Goal: Contribute content

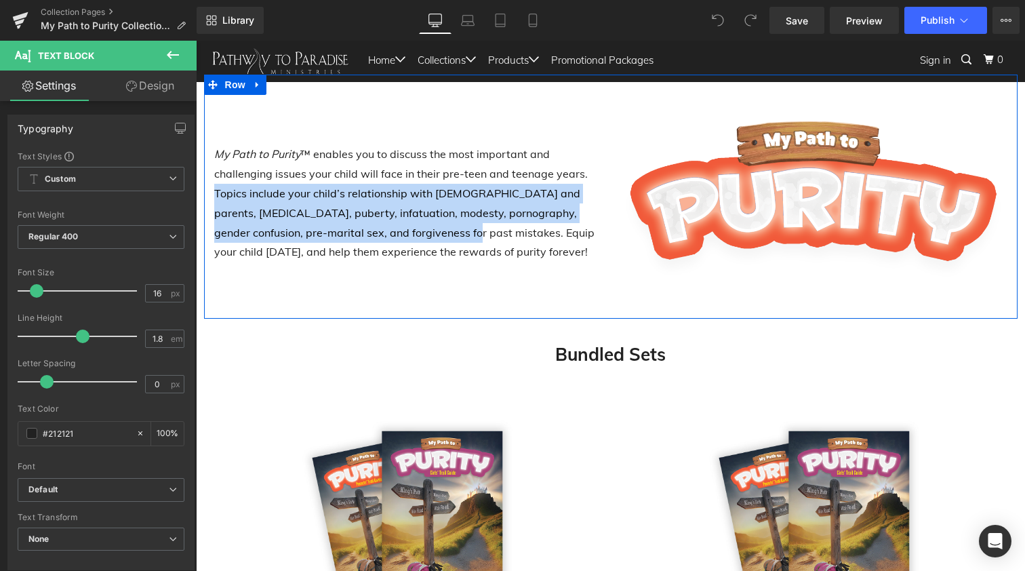
drag, startPoint x: 405, startPoint y: 230, endPoint x: 209, endPoint y: 193, distance: 199.4
click at [209, 193] on div "My Path to Purity ™ enables you to discuss the most important and challenging i…" at bounding box center [407, 196] width 407 height 163
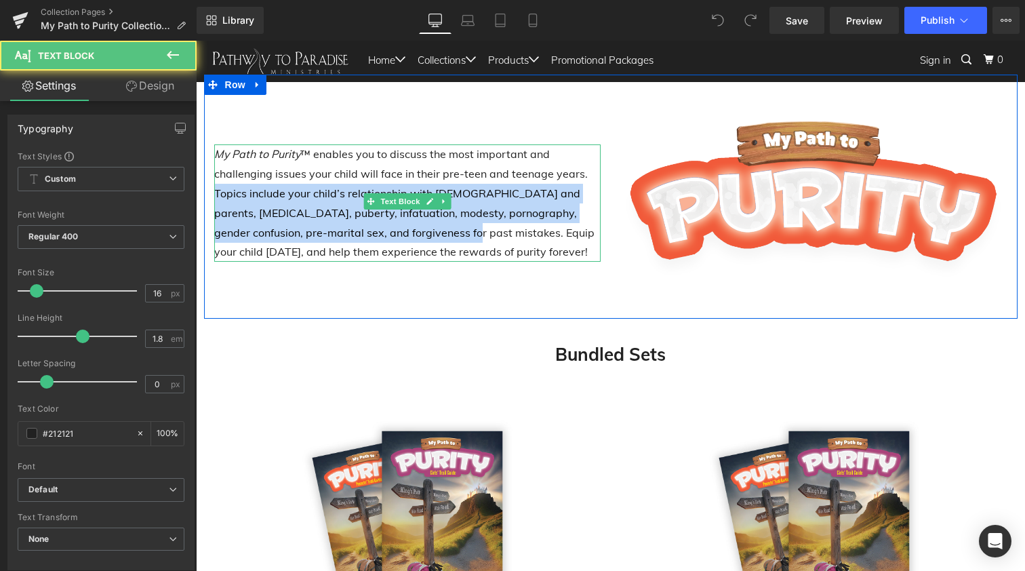
click at [273, 205] on p "My Path to Purity ™ enables you to discuss the most important and challenging i…" at bounding box center [407, 202] width 386 height 117
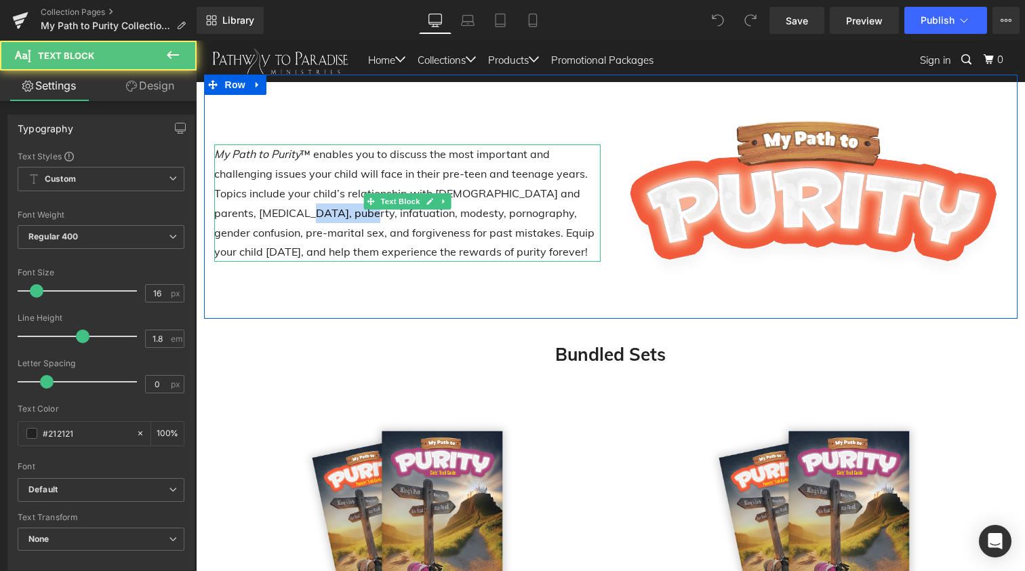
click at [273, 205] on p "My Path to Purity ™ enables you to discuss the most important and challenging i…" at bounding box center [407, 202] width 386 height 117
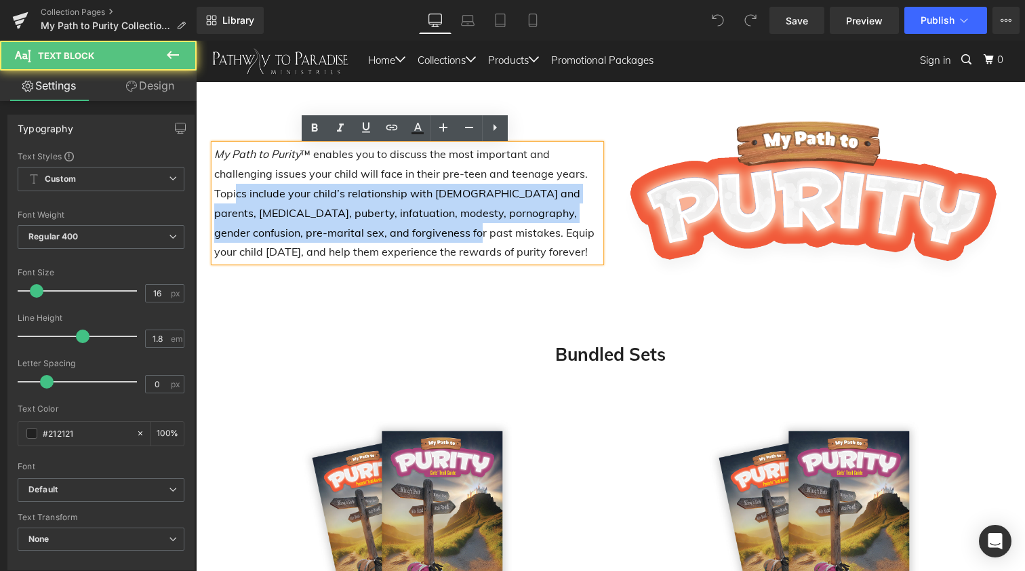
drag, startPoint x: 405, startPoint y: 231, endPoint x: 233, endPoint y: 194, distance: 175.5
click at [233, 194] on p "My Path to Purity ™ enables you to discuss the most important and challenging i…" at bounding box center [407, 202] width 386 height 117
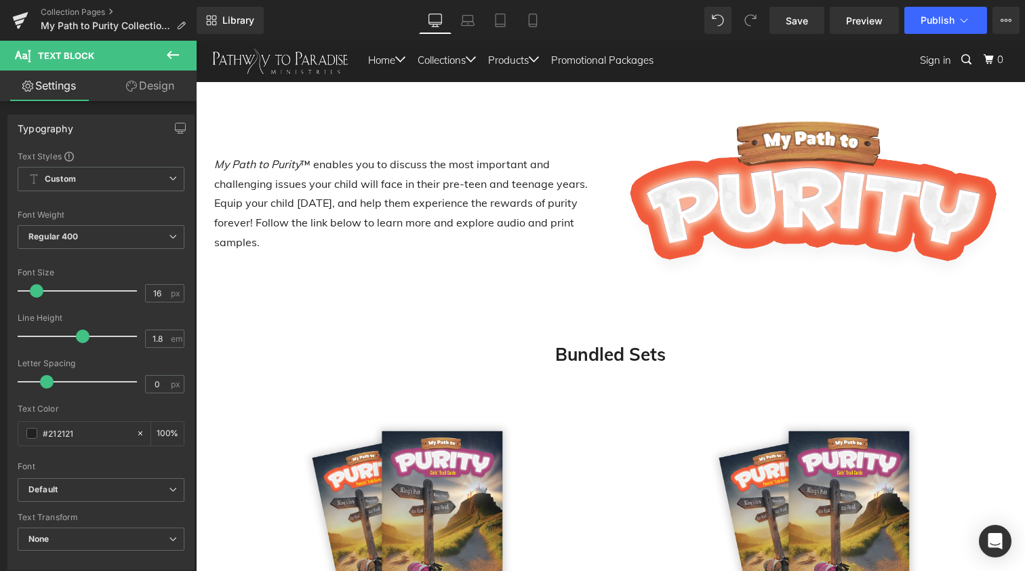
click at [178, 51] on icon at bounding box center [173, 55] width 16 height 16
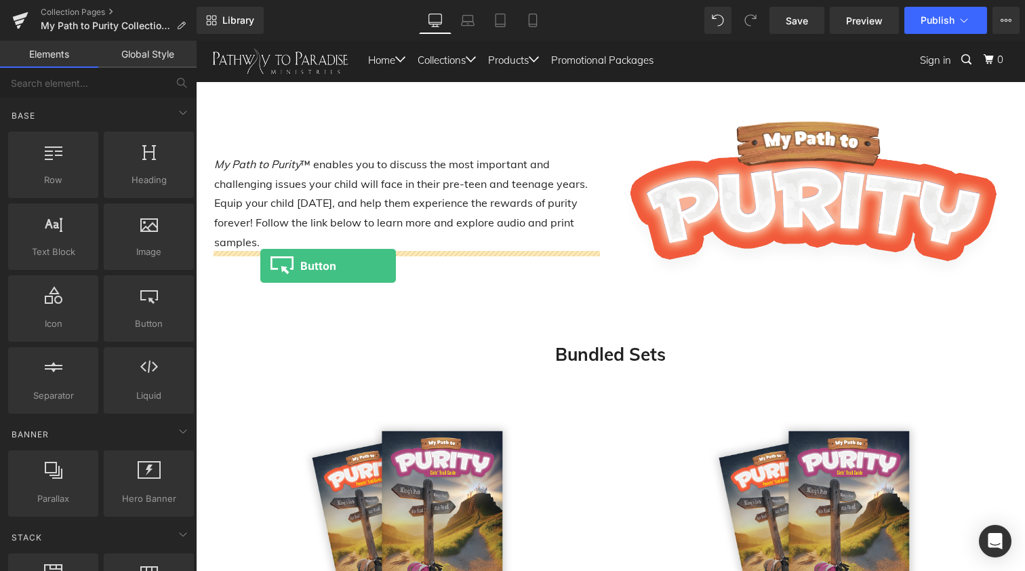
drag, startPoint x: 329, startPoint y: 344, endPoint x: 260, endPoint y: 266, distance: 104.7
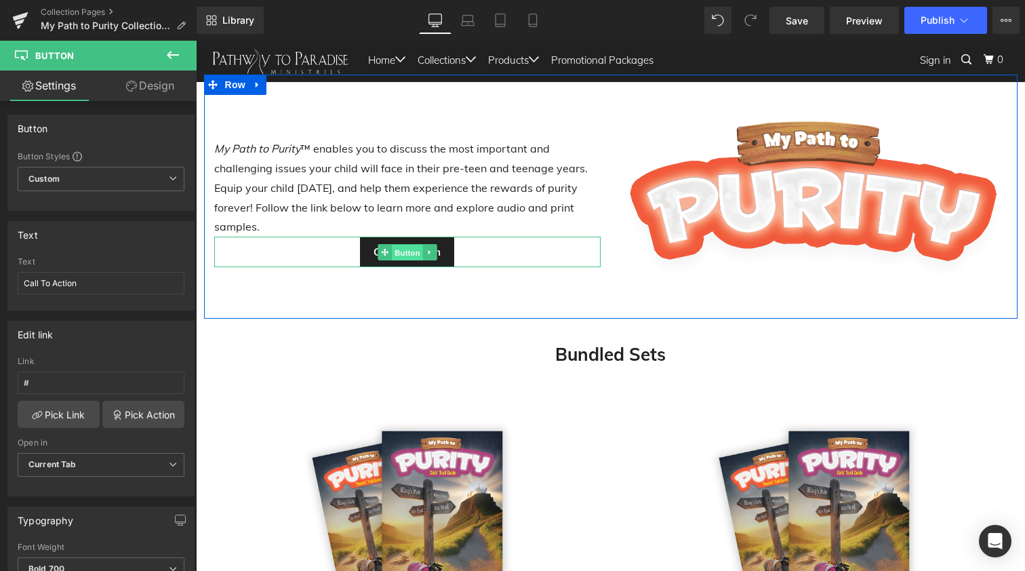
click at [397, 245] on span "Button" at bounding box center [407, 253] width 31 height 16
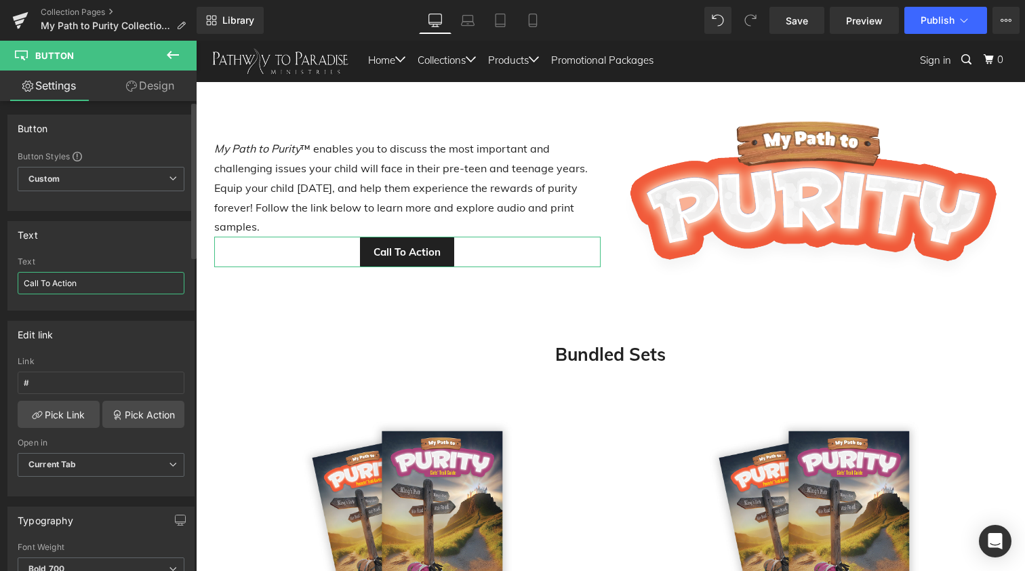
click at [65, 285] on input "Call To Action" at bounding box center [101, 283] width 167 height 22
type input "Learn More"
click at [155, 83] on link "Design" at bounding box center [150, 85] width 98 height 31
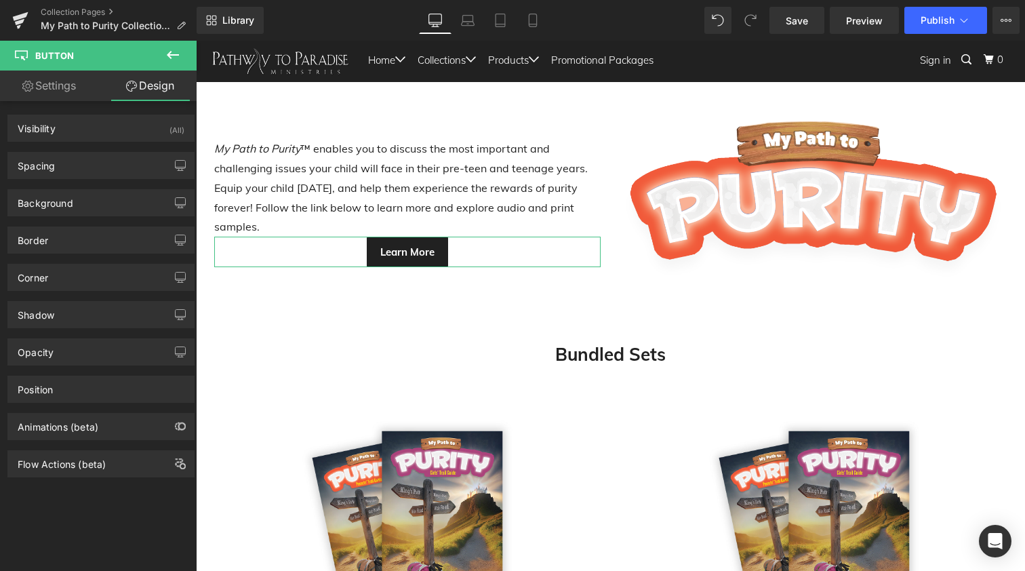
type input "0"
type input "10"
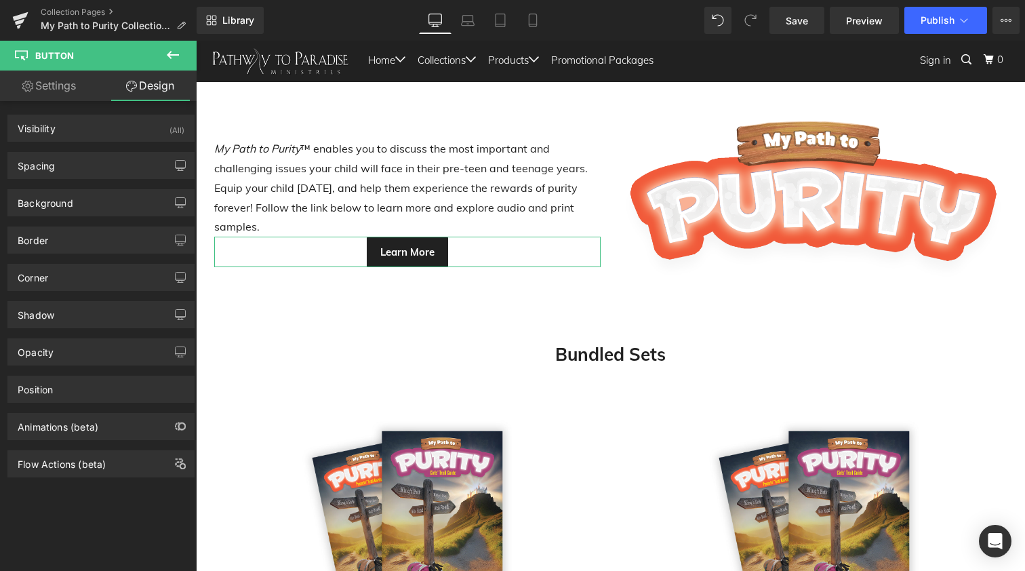
type input "20"
type input "10"
type input "20"
click at [73, 162] on div "Spacing" at bounding box center [101, 166] width 186 height 26
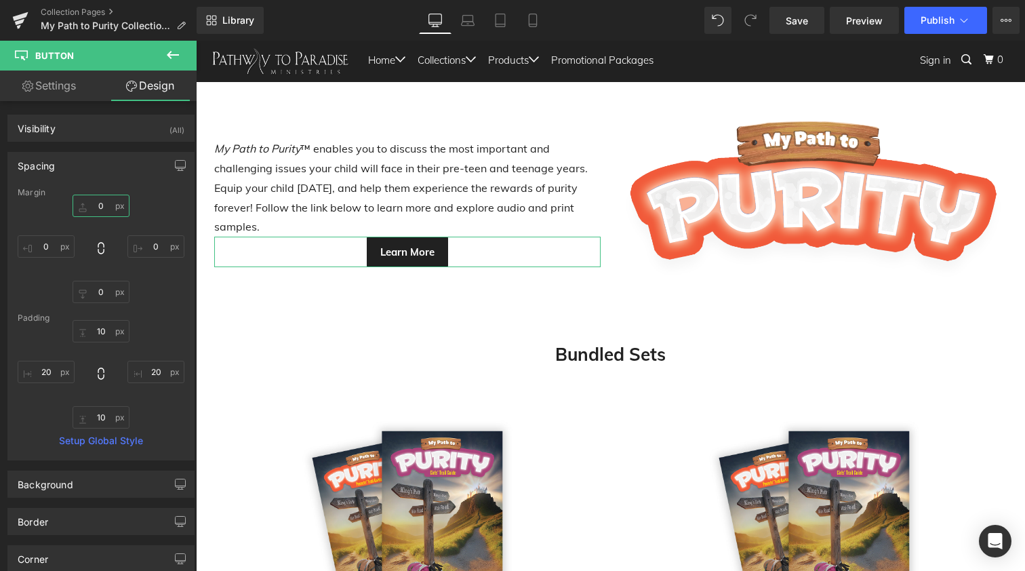
click at [93, 203] on input "0" at bounding box center [101, 206] width 57 height 22
type input "20"
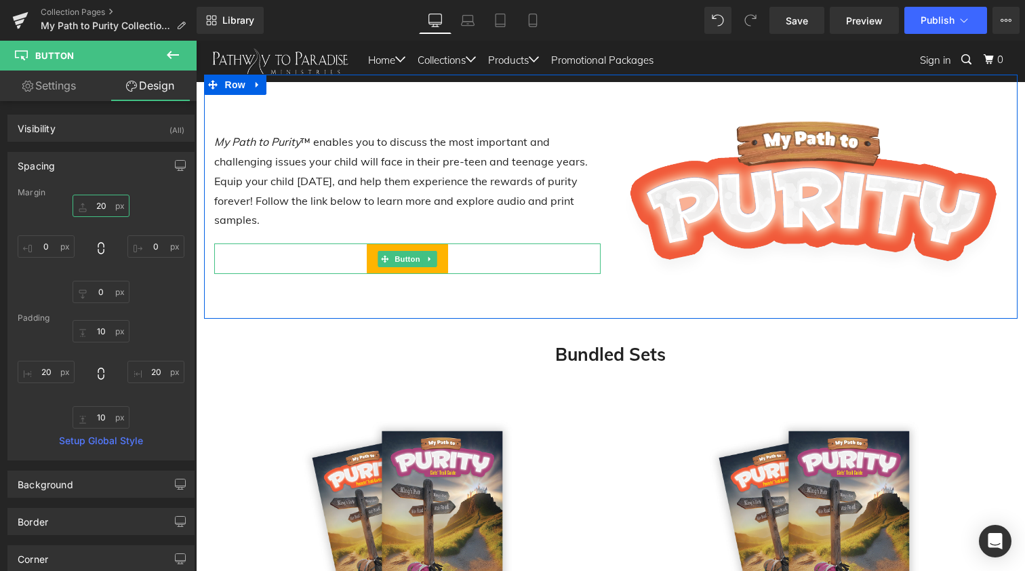
click at [394, 254] on span "Button" at bounding box center [407, 259] width 31 height 16
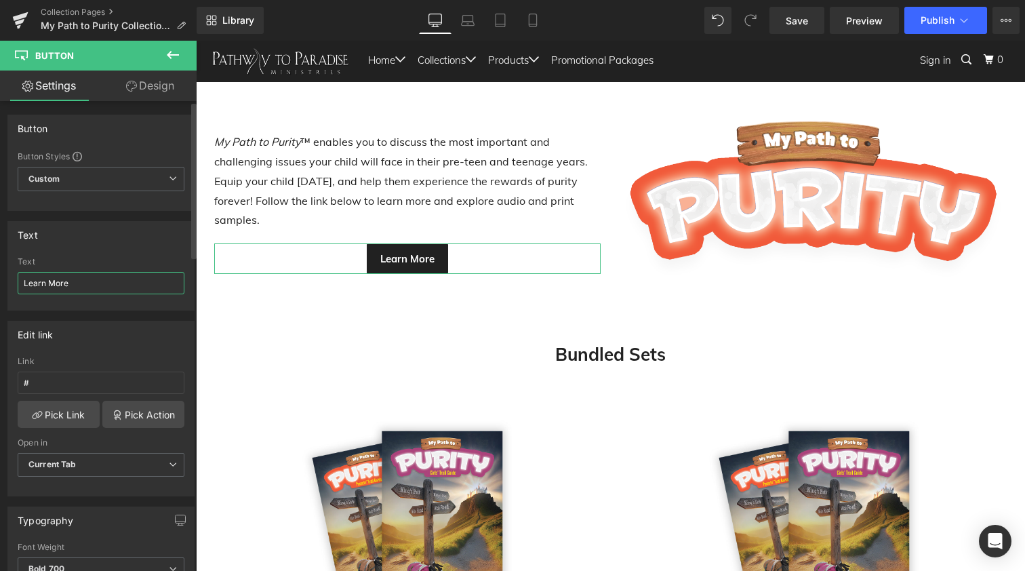
click at [88, 285] on input "Learn More" at bounding box center [101, 283] width 167 height 22
type input "Learn More at [DOMAIN_NAME]"
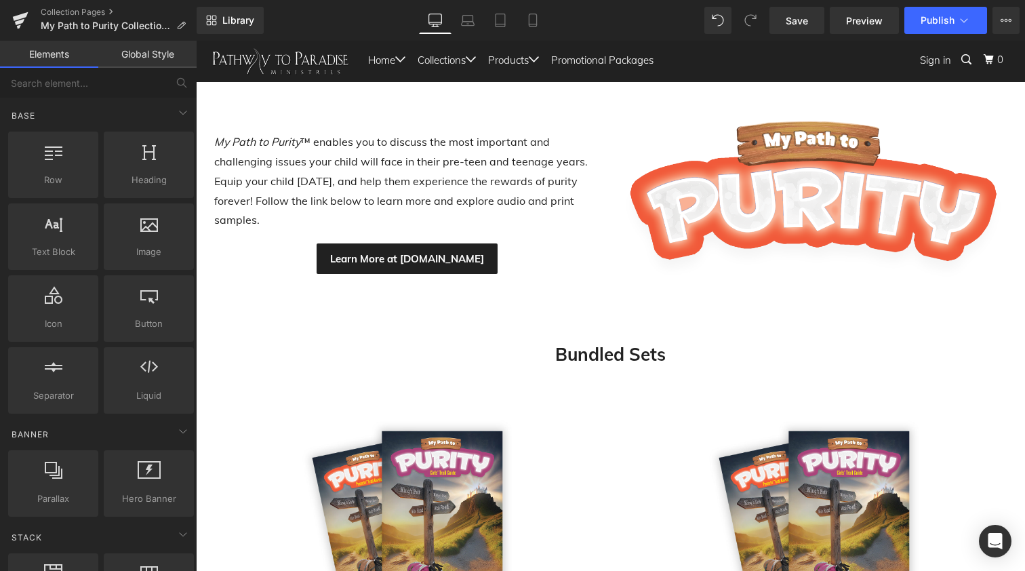
click at [508, 19] on link "Tablet" at bounding box center [500, 20] width 33 height 27
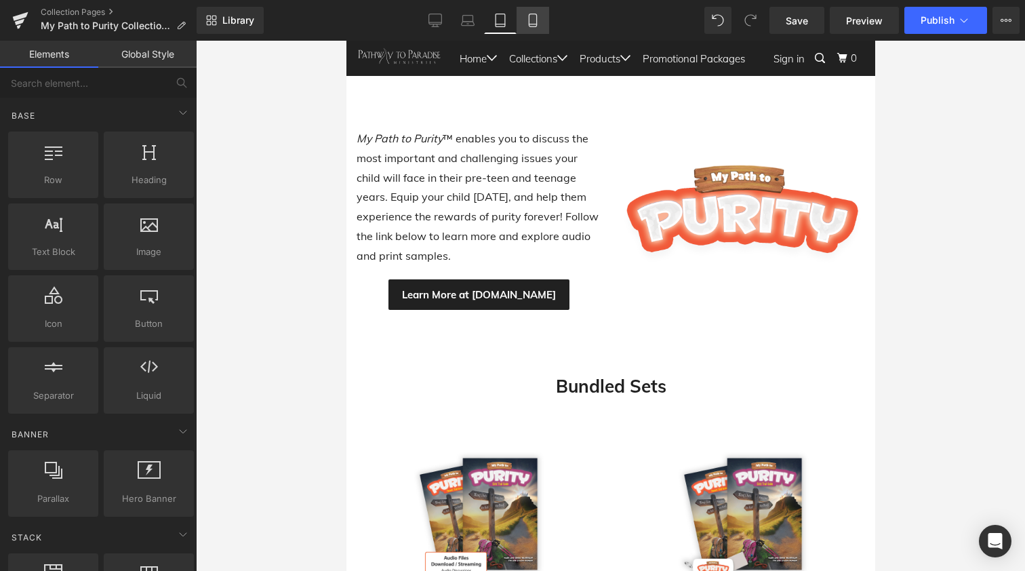
click at [527, 21] on icon at bounding box center [533, 21] width 14 height 14
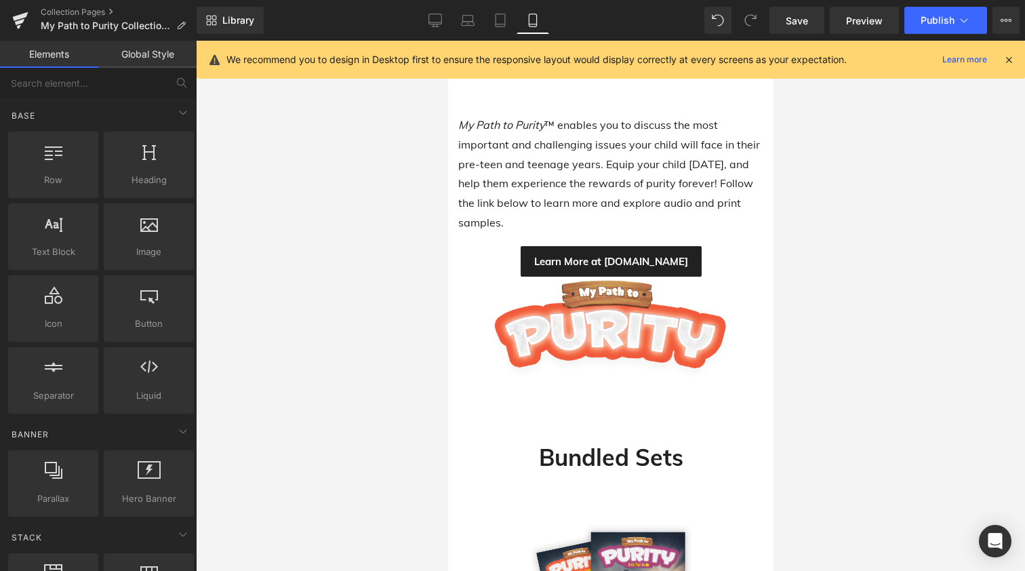
click at [1007, 58] on icon at bounding box center [1009, 60] width 12 height 12
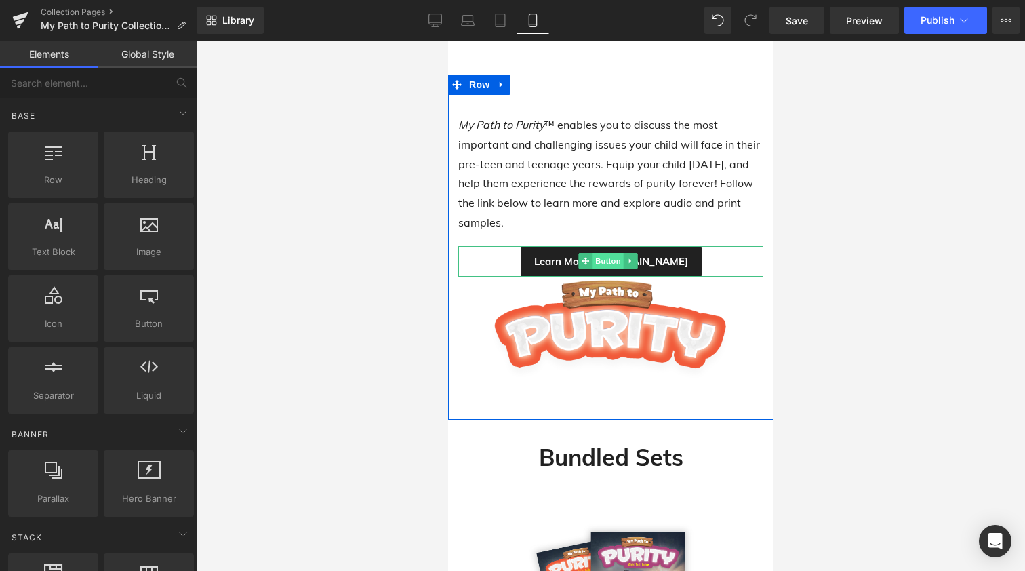
click at [605, 254] on span "Button" at bounding box center [607, 261] width 31 height 16
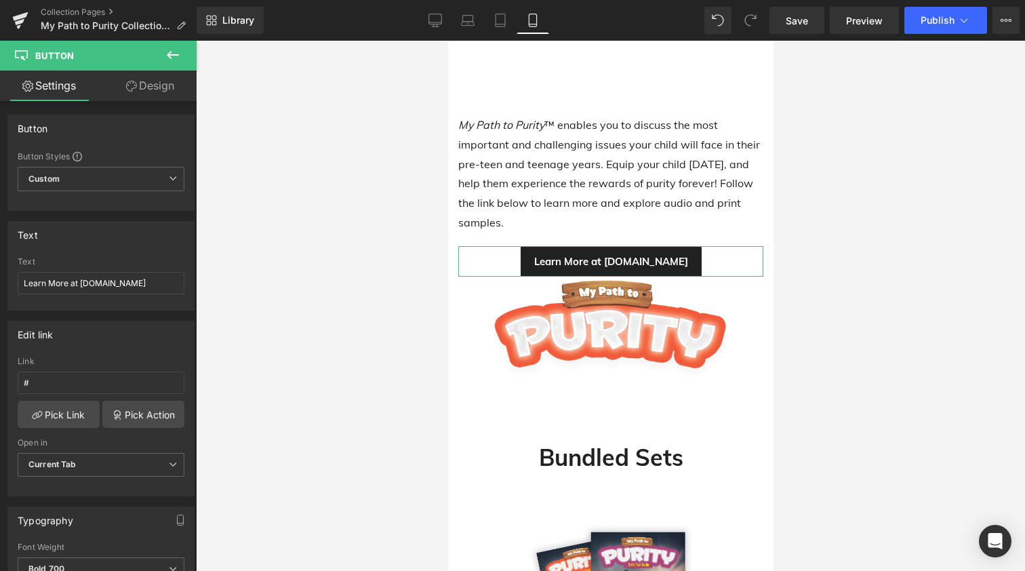
click at [149, 89] on link "Design" at bounding box center [150, 85] width 98 height 31
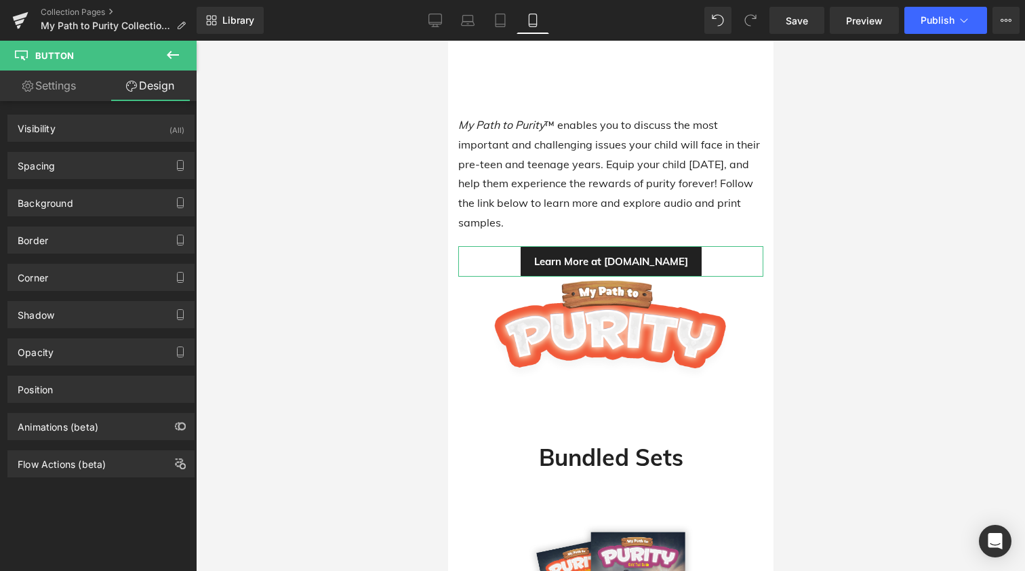
type input "20"
type input "0"
type input "10"
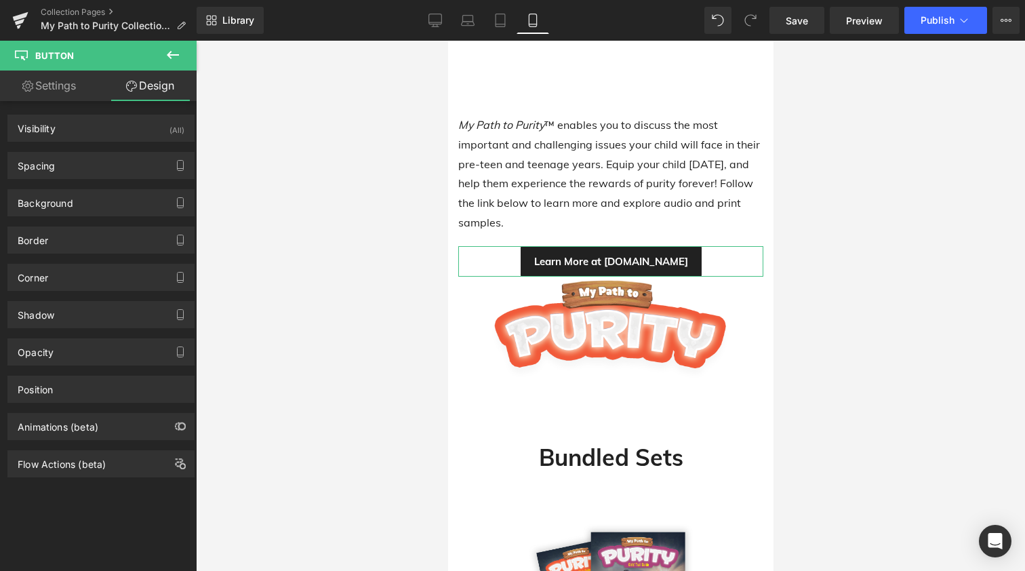
type input "20"
type input "10"
type input "20"
click at [68, 169] on div "Spacing" at bounding box center [101, 166] width 186 height 26
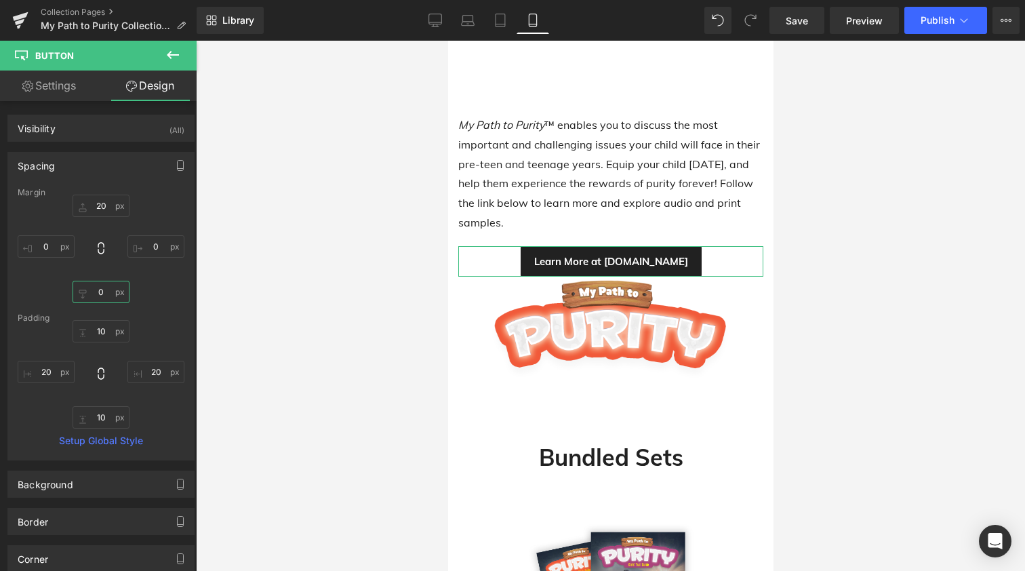
click at [94, 290] on input "0" at bounding box center [101, 292] width 57 height 22
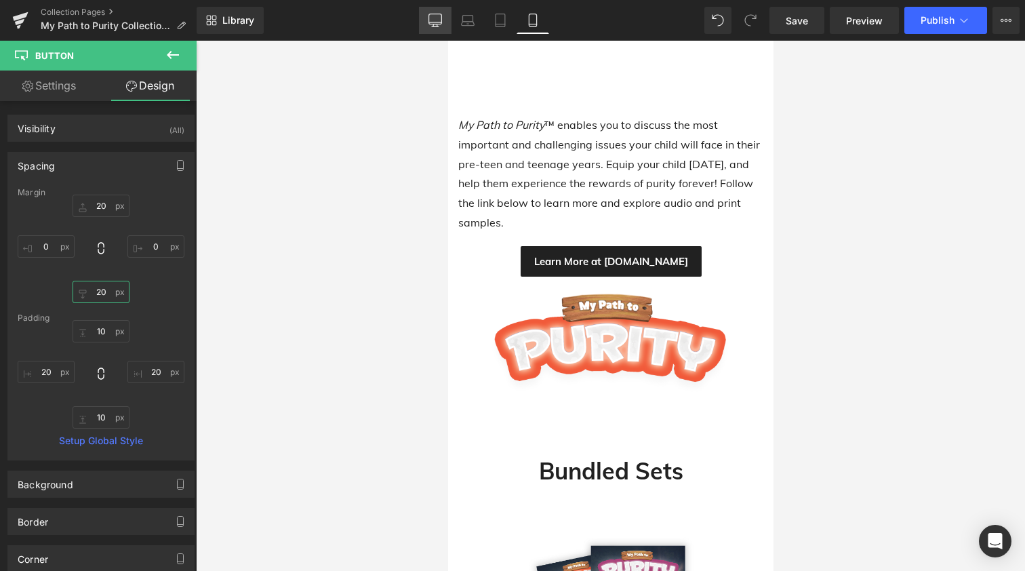
type input "20"
drag, startPoint x: 437, startPoint y: 13, endPoint x: 186, endPoint y: 205, distance: 315.2
click at [437, 13] on link "Desktop" at bounding box center [435, 20] width 33 height 27
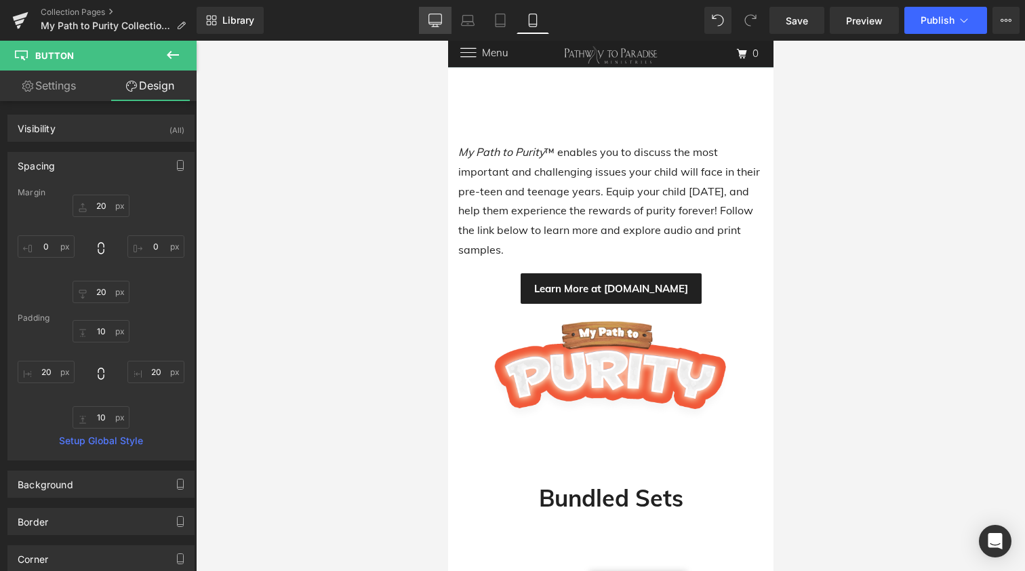
type input "20"
type input "0"
type input "10"
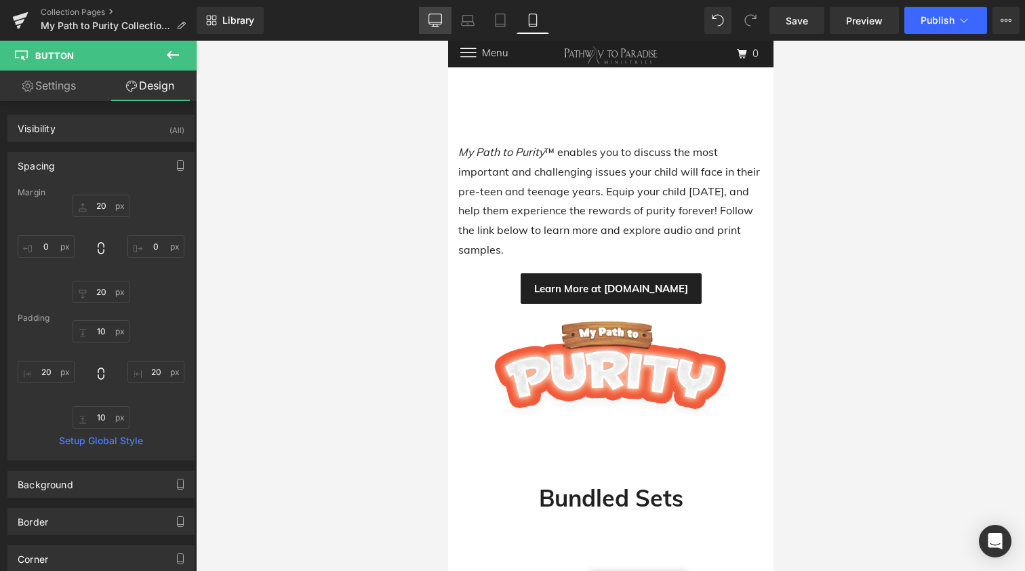
type input "20"
type input "10"
type input "20"
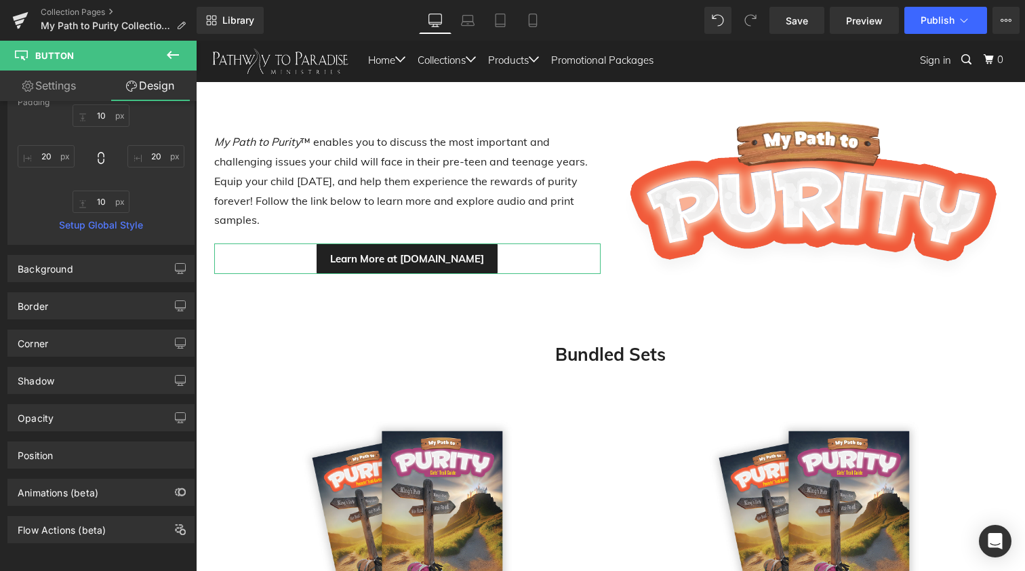
scroll to position [226, 0]
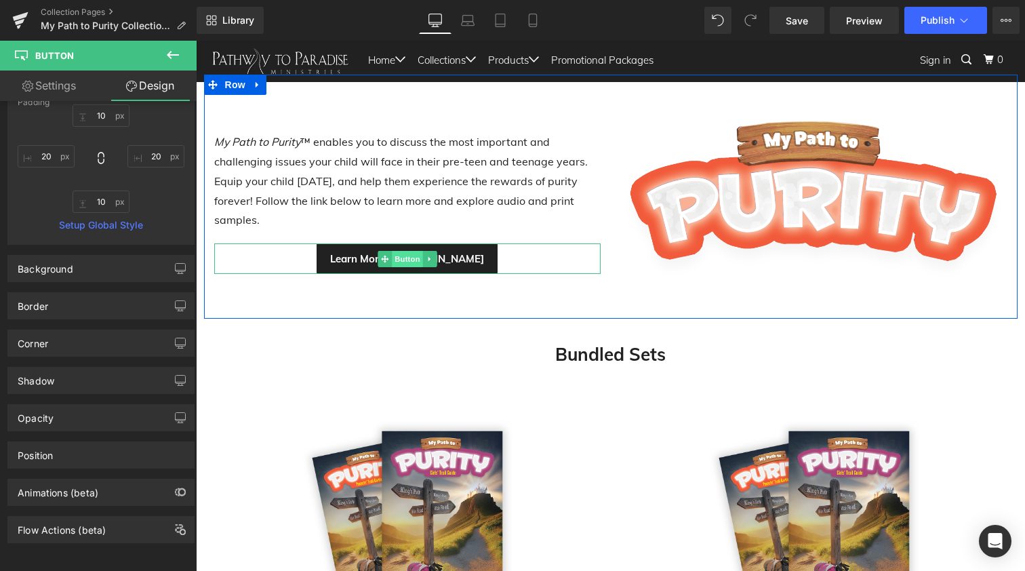
click at [407, 255] on span "Button" at bounding box center [407, 259] width 31 height 16
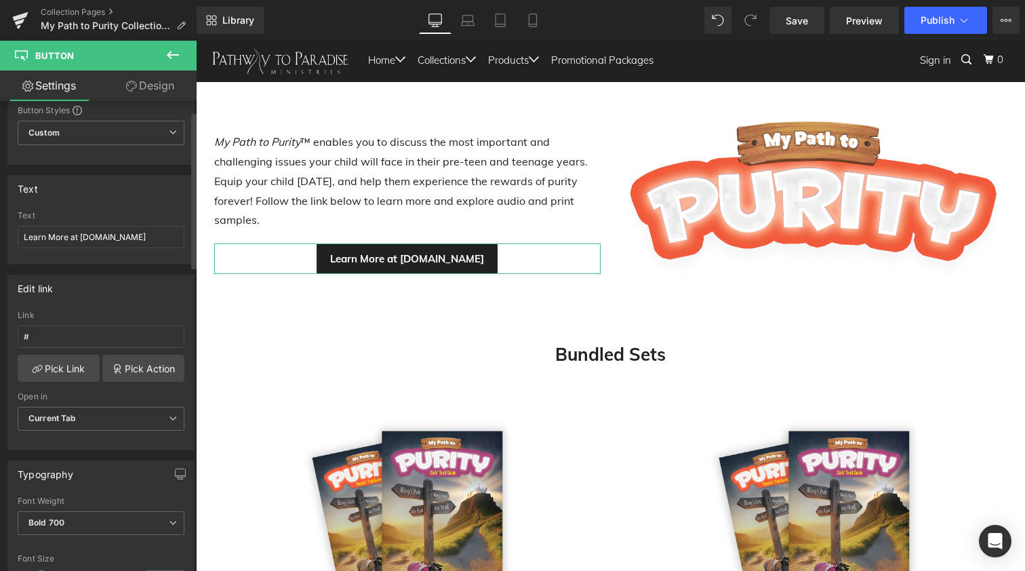
scroll to position [53, 0]
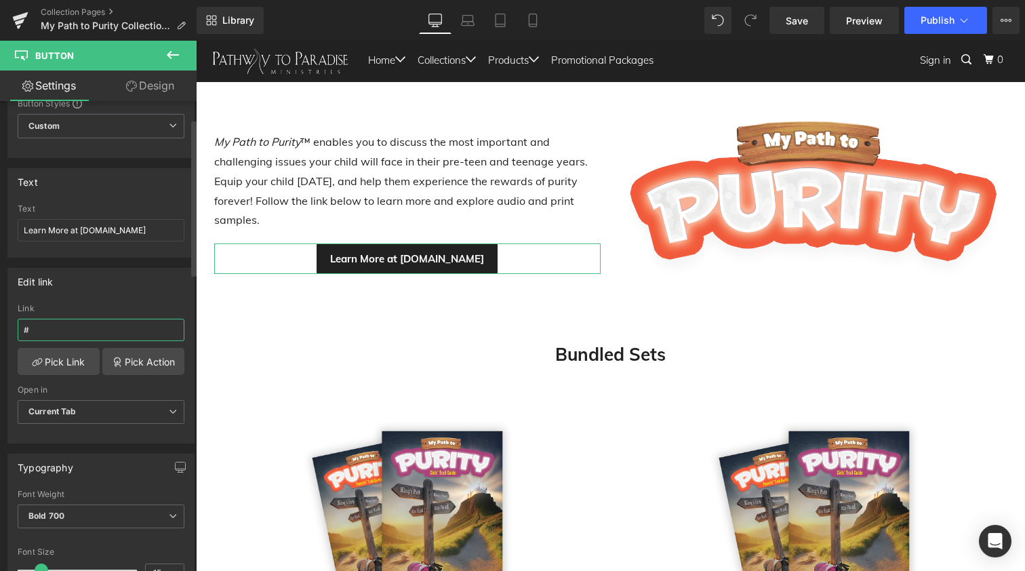
click at [61, 329] on input "#" at bounding box center [101, 330] width 167 height 22
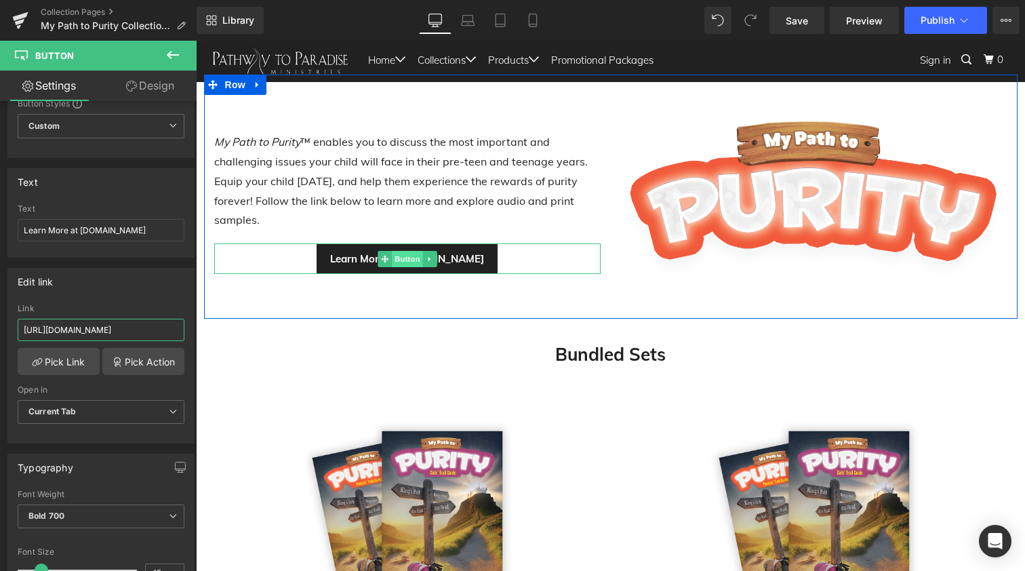
click at [405, 259] on span "Button" at bounding box center [407, 259] width 31 height 16
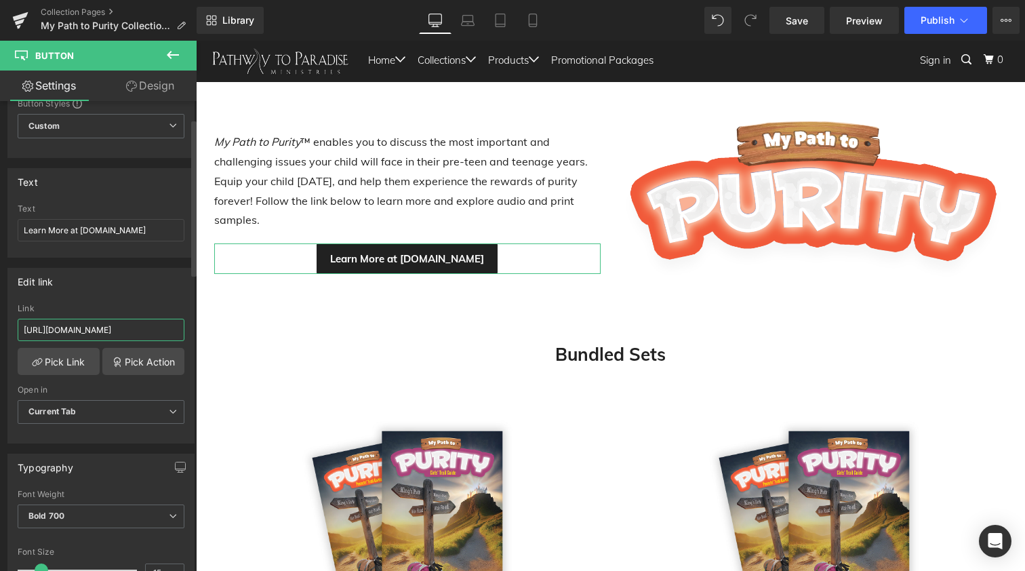
click at [79, 329] on input "[URL][DOMAIN_NAME]" at bounding box center [101, 330] width 167 height 22
paste input "text"
type input "[URL][DOMAIN_NAME]"
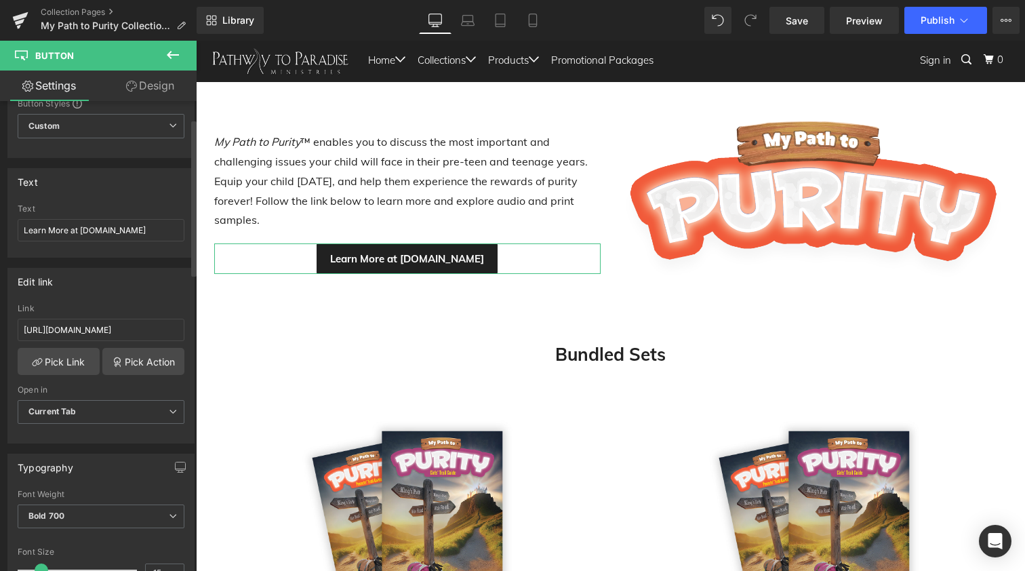
click at [108, 300] on div "Edit link [URL][DOMAIN_NAME] Link [URL][DOMAIN_NAME] Pick Link Pick Action Curr…" at bounding box center [100, 356] width 187 height 176
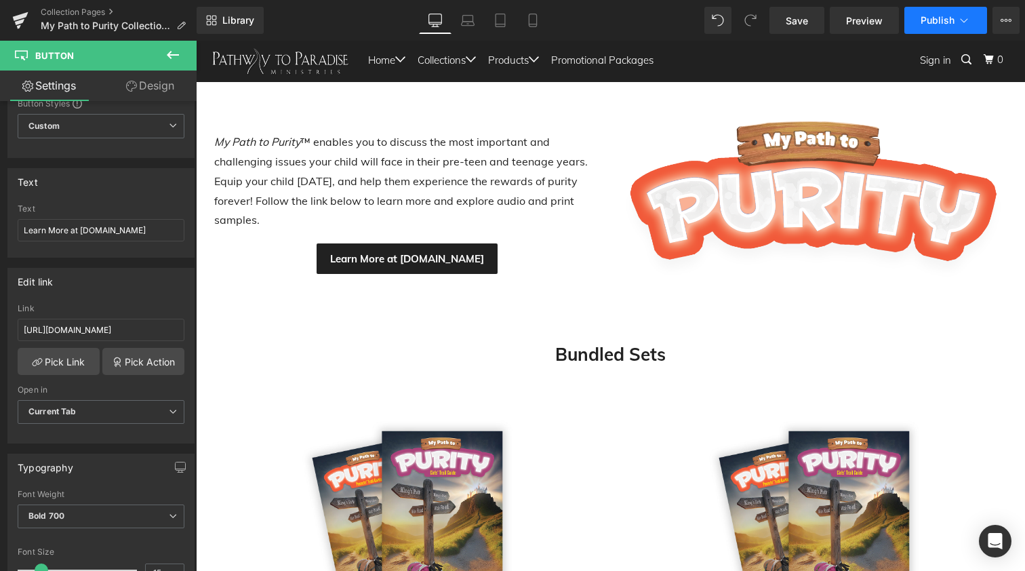
click at [931, 19] on span "Publish" at bounding box center [938, 20] width 34 height 11
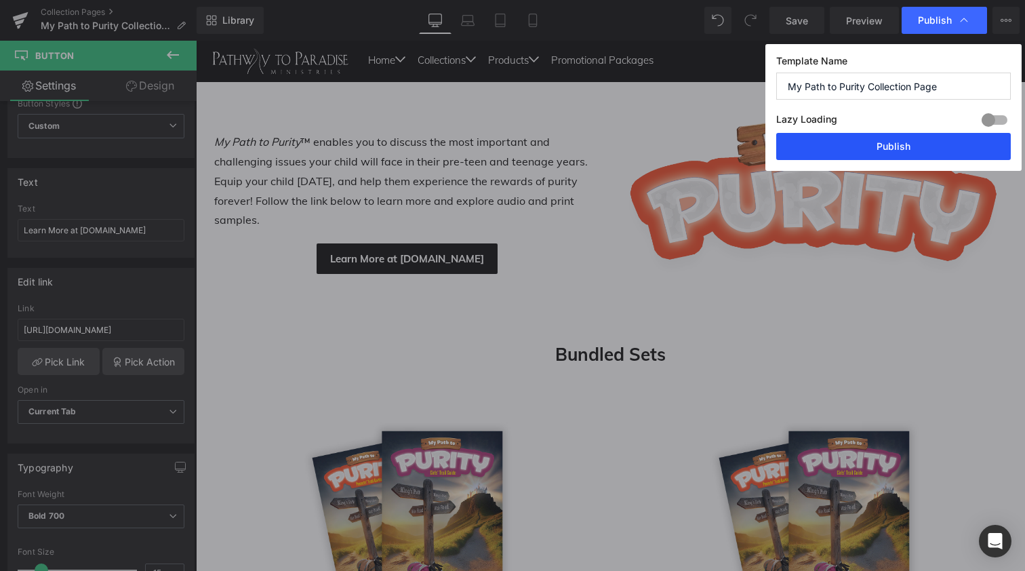
click at [886, 144] on button "Publish" at bounding box center [893, 146] width 235 height 27
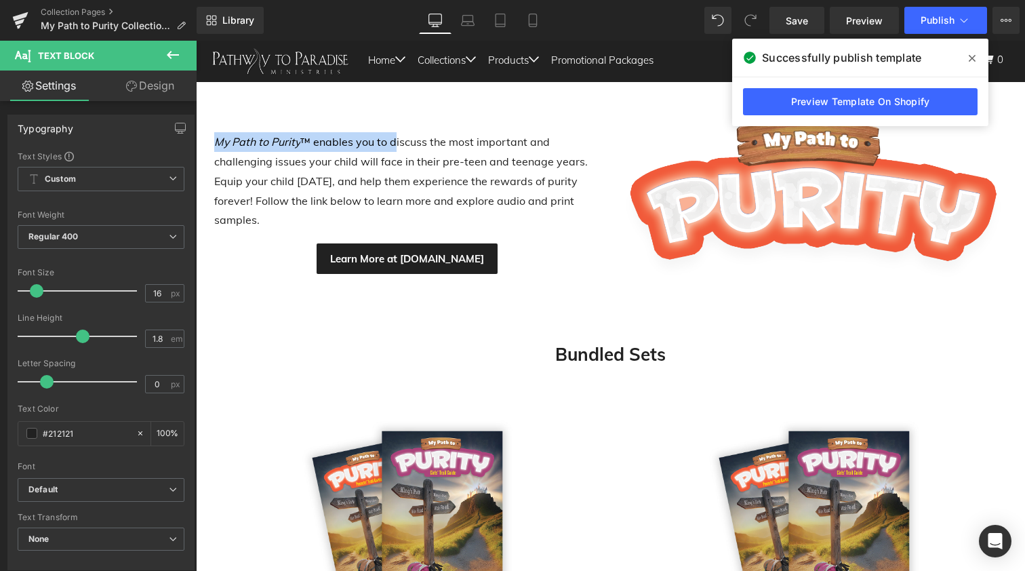
drag, startPoint x: 392, startPoint y: 142, endPoint x: 199, endPoint y: 125, distance: 193.9
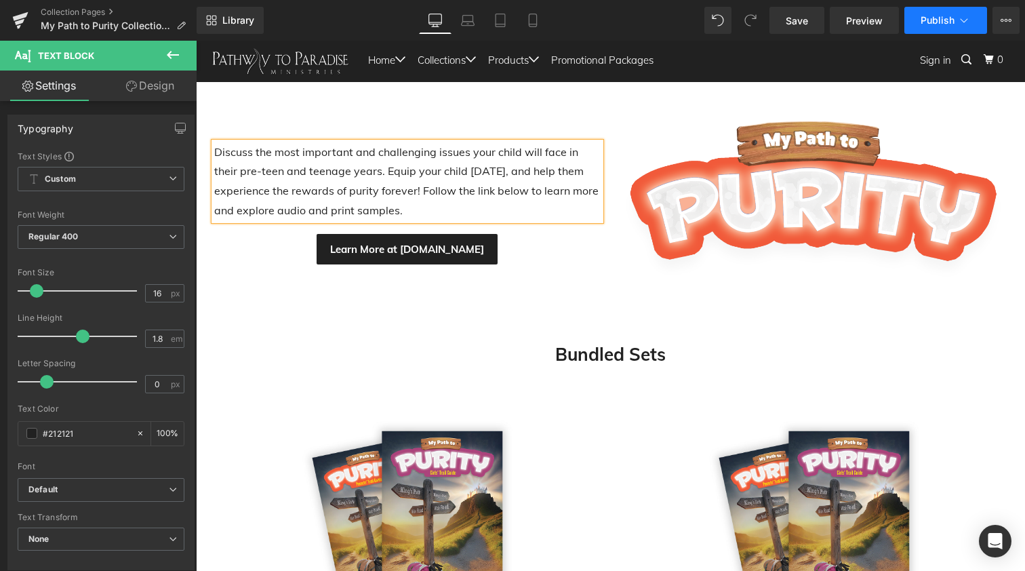
click at [937, 20] on span "Publish" at bounding box center [938, 20] width 34 height 11
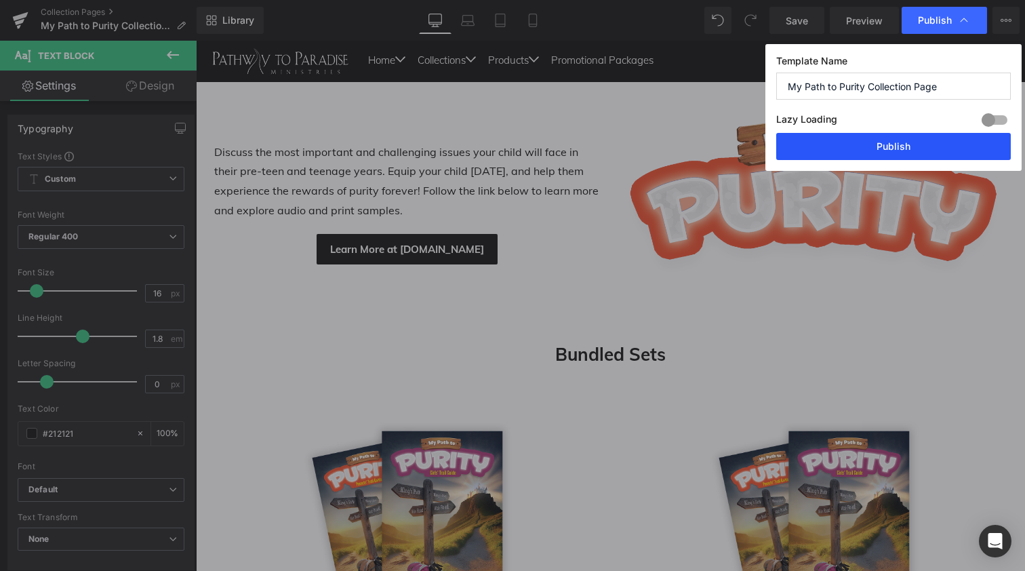
click at [894, 144] on button "Publish" at bounding box center [893, 146] width 235 height 27
